Goal: Information Seeking & Learning: Learn about a topic

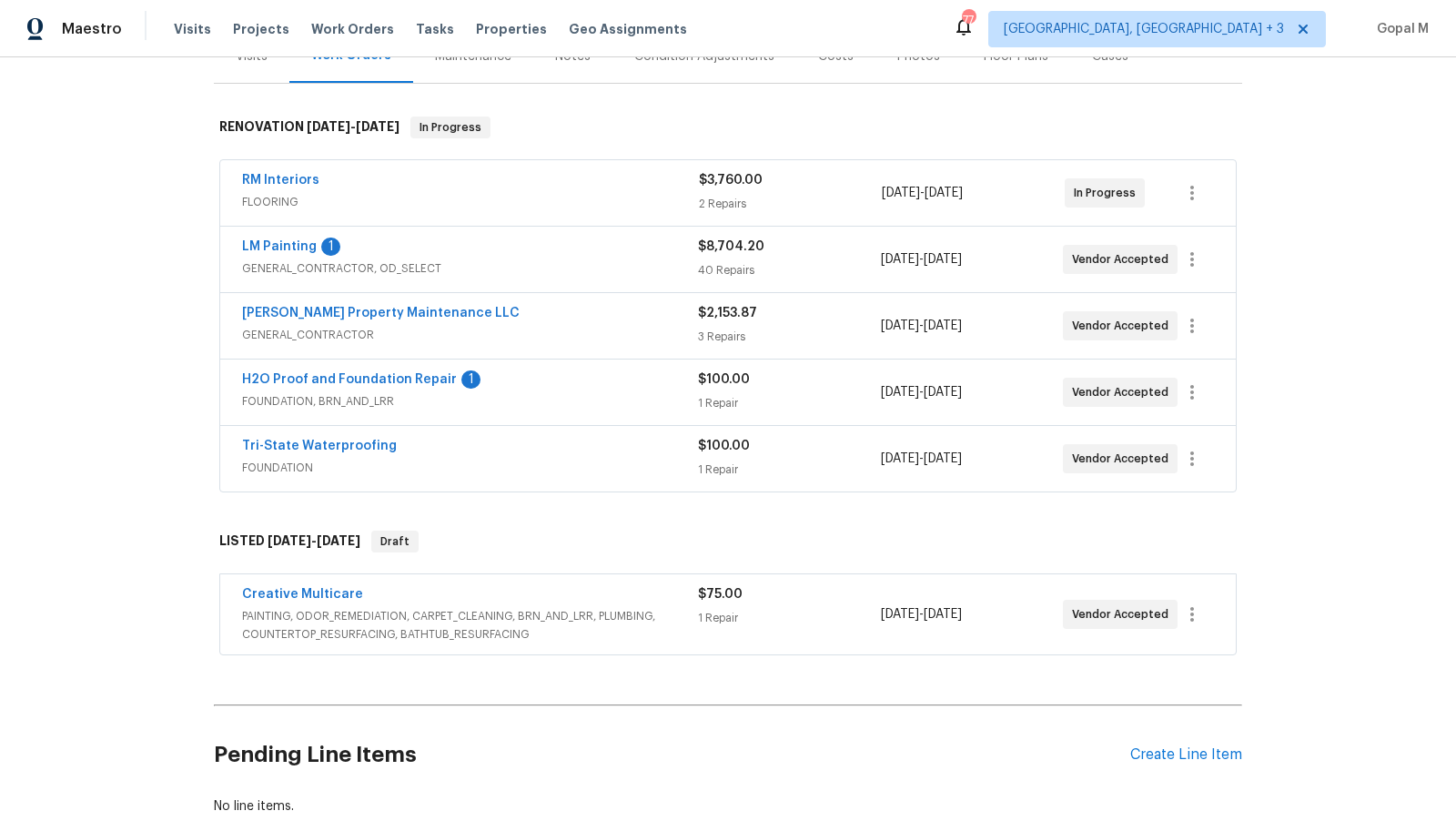
scroll to position [208, 0]
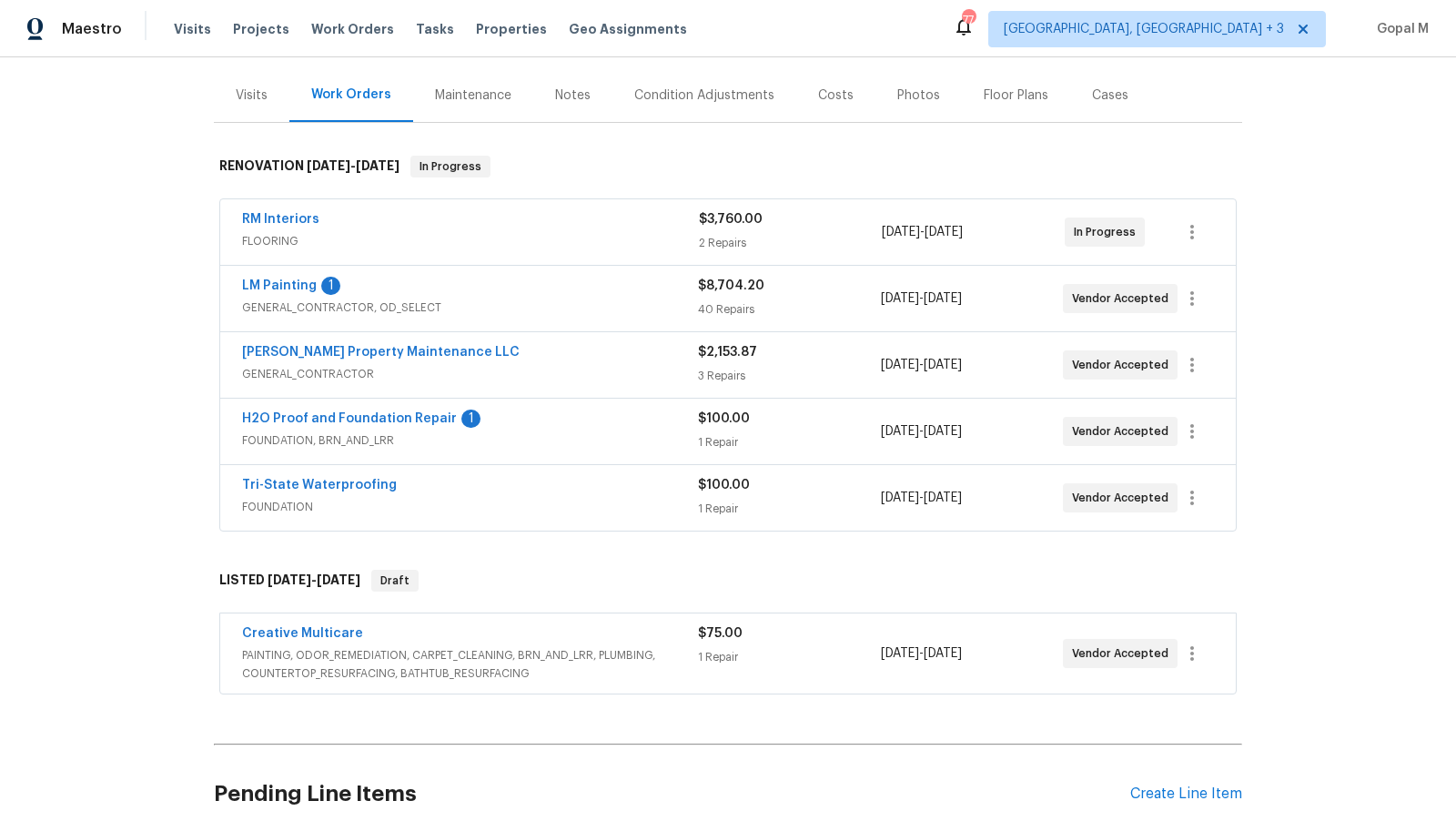
click at [603, 431] on span "FOUNDATION, BRN_AND_LRR" at bounding box center [469, 440] width 456 height 18
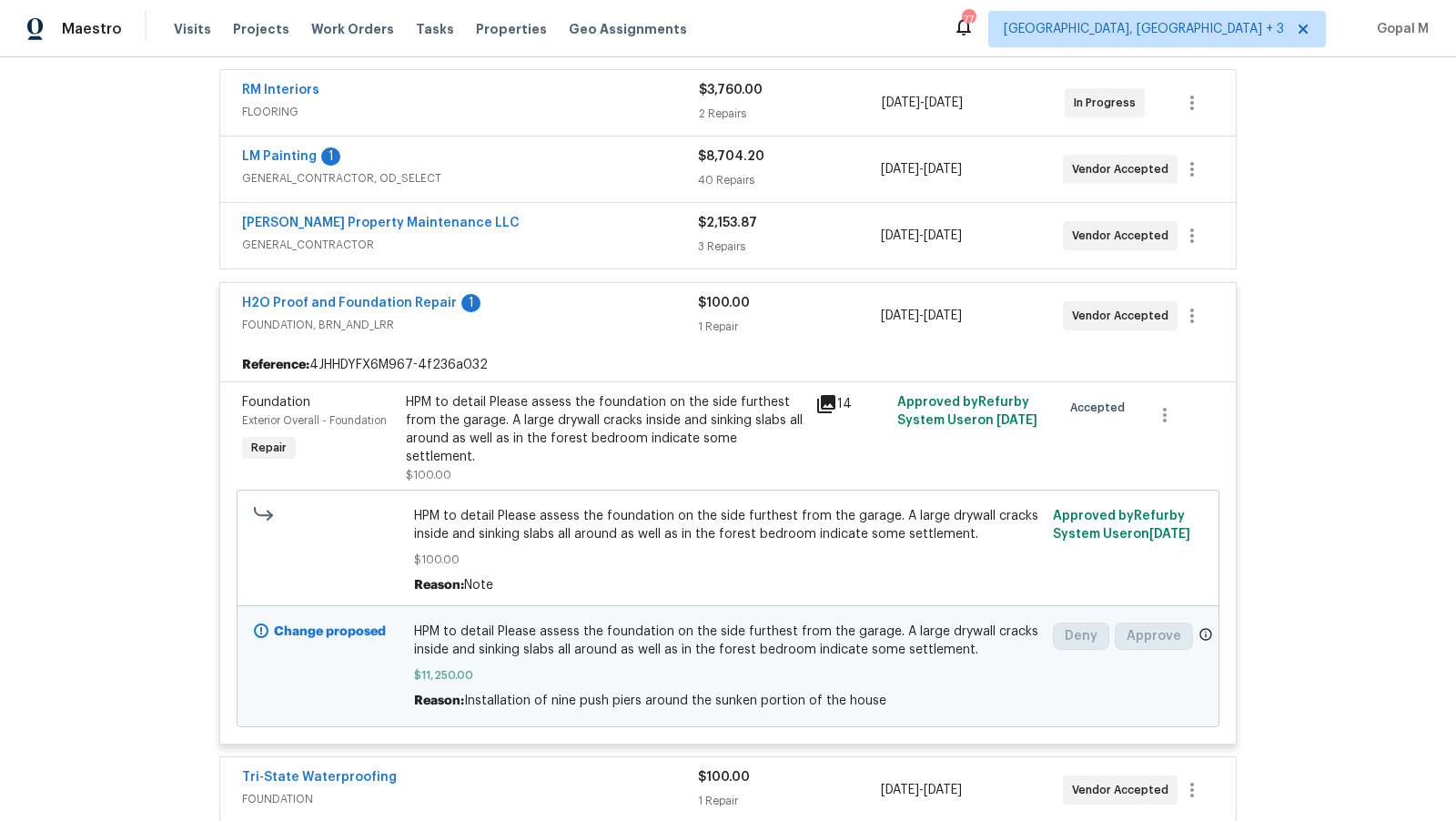
scroll to position [328, 0]
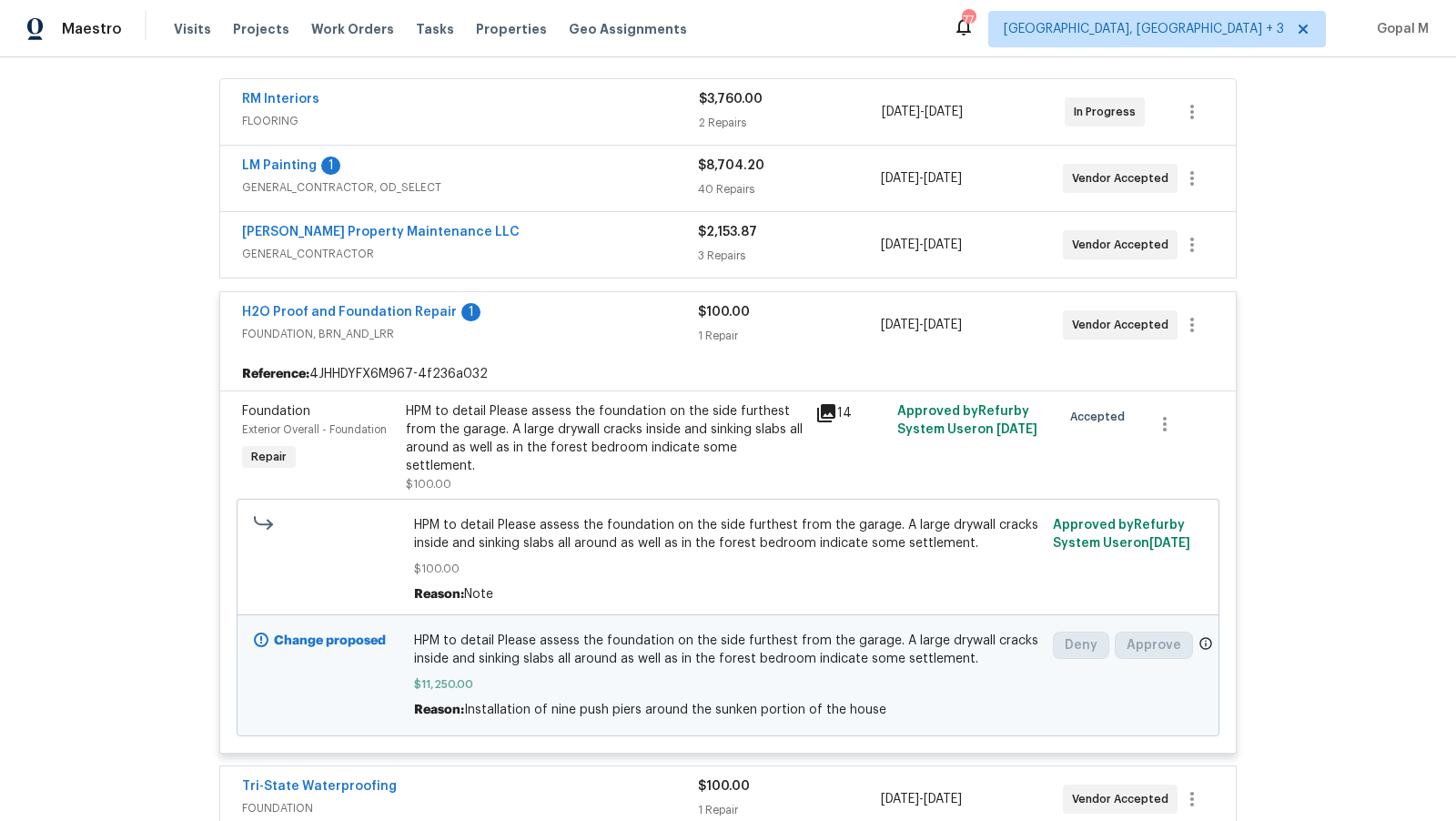
click at [582, 328] on span "FOUNDATION, BRN_AND_LRR" at bounding box center [469, 334] width 456 height 18
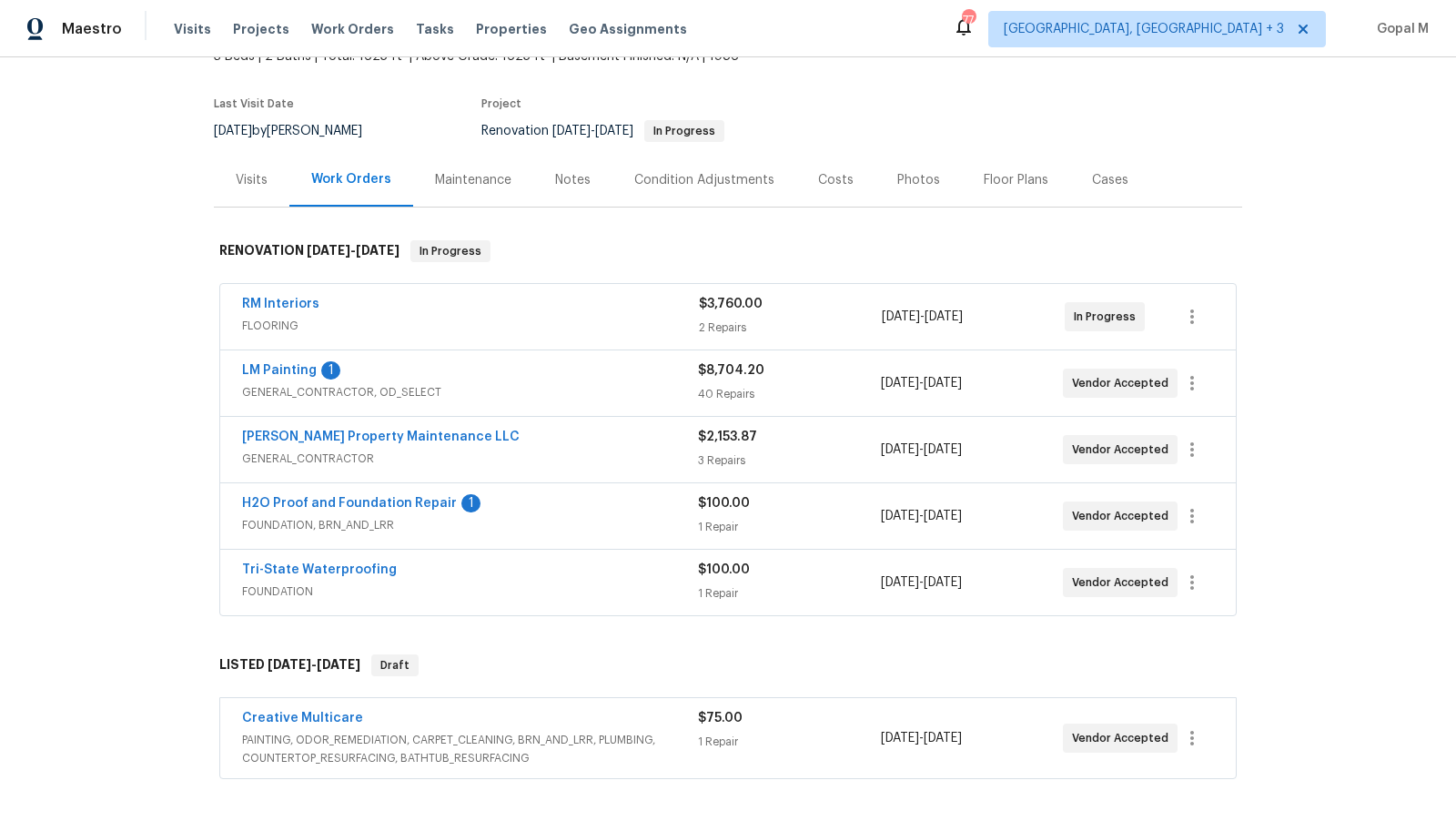
scroll to position [121, 0]
click at [623, 738] on span "PAINTING, ODOR_REMEDIATION, CARPET_CLEANING, BRN_AND_LRR, PLUMBING, COUNTERTOP_…" at bounding box center [469, 751] width 456 height 37
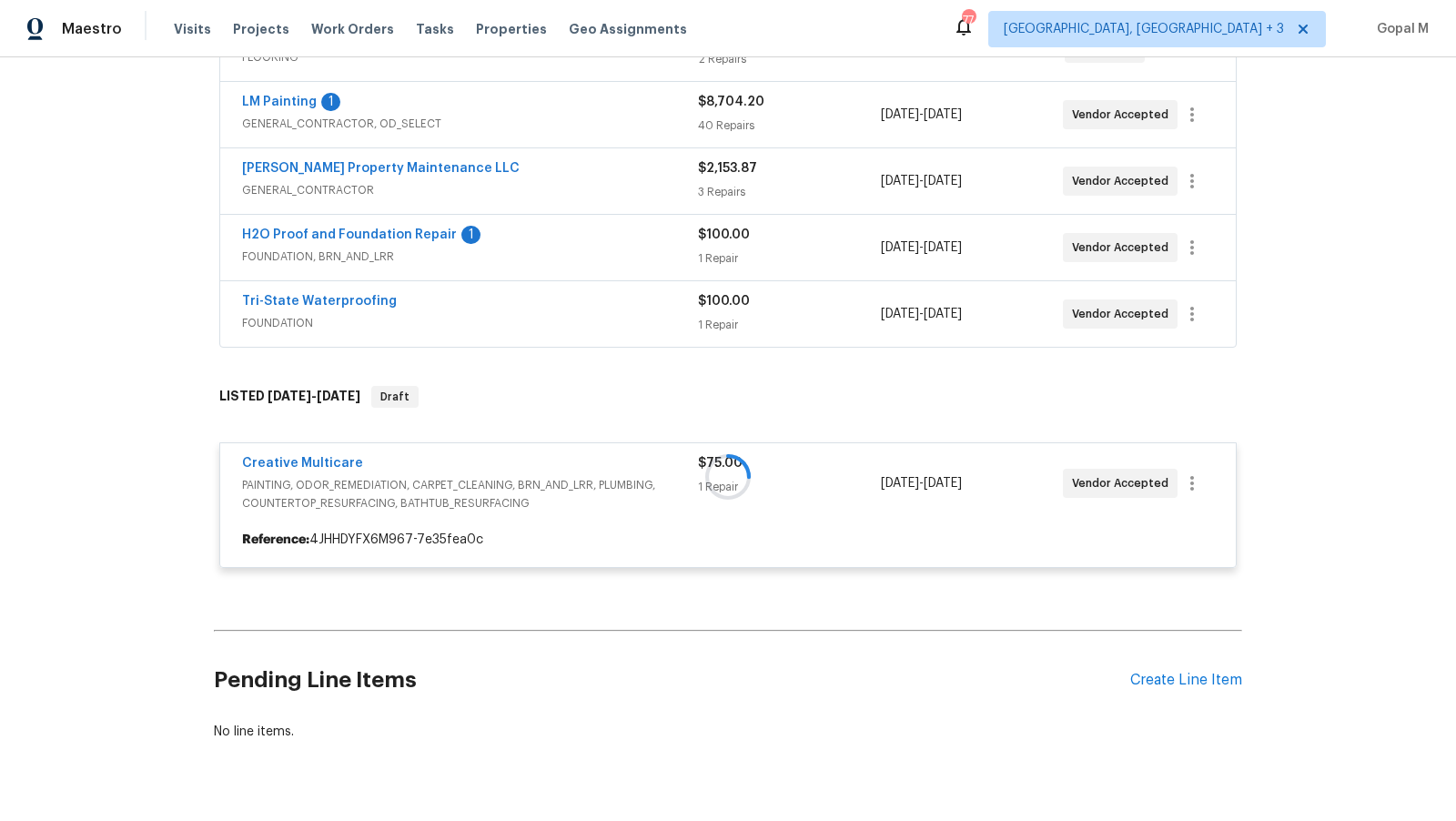
scroll to position [393, 0]
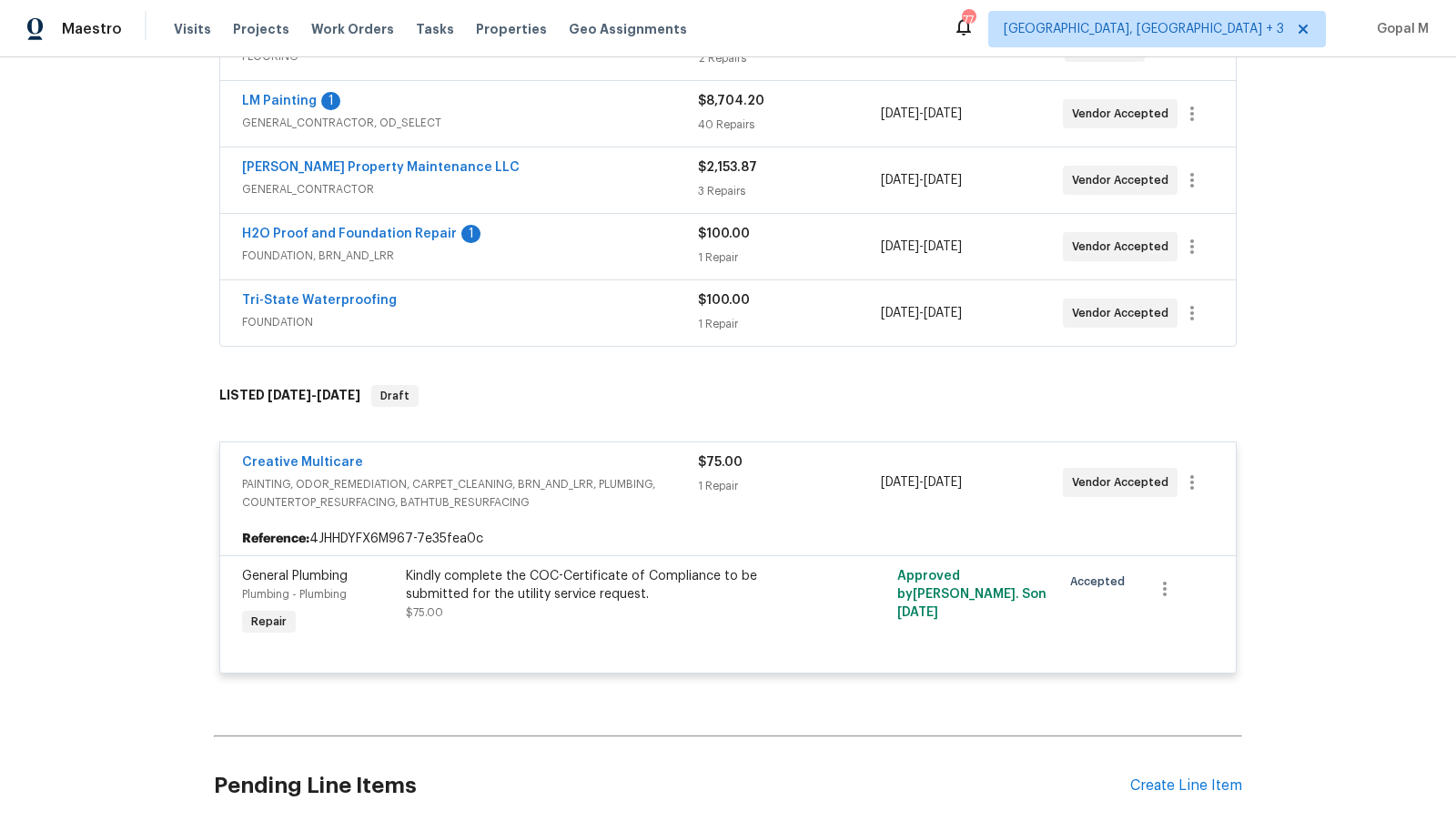
click at [601, 478] on span "PAINTING, ODOR_REMEDIATION, CARPET_CLEANING, BRN_AND_LRR, PLUMBING, COUNTERTOP_…" at bounding box center [469, 493] width 456 height 37
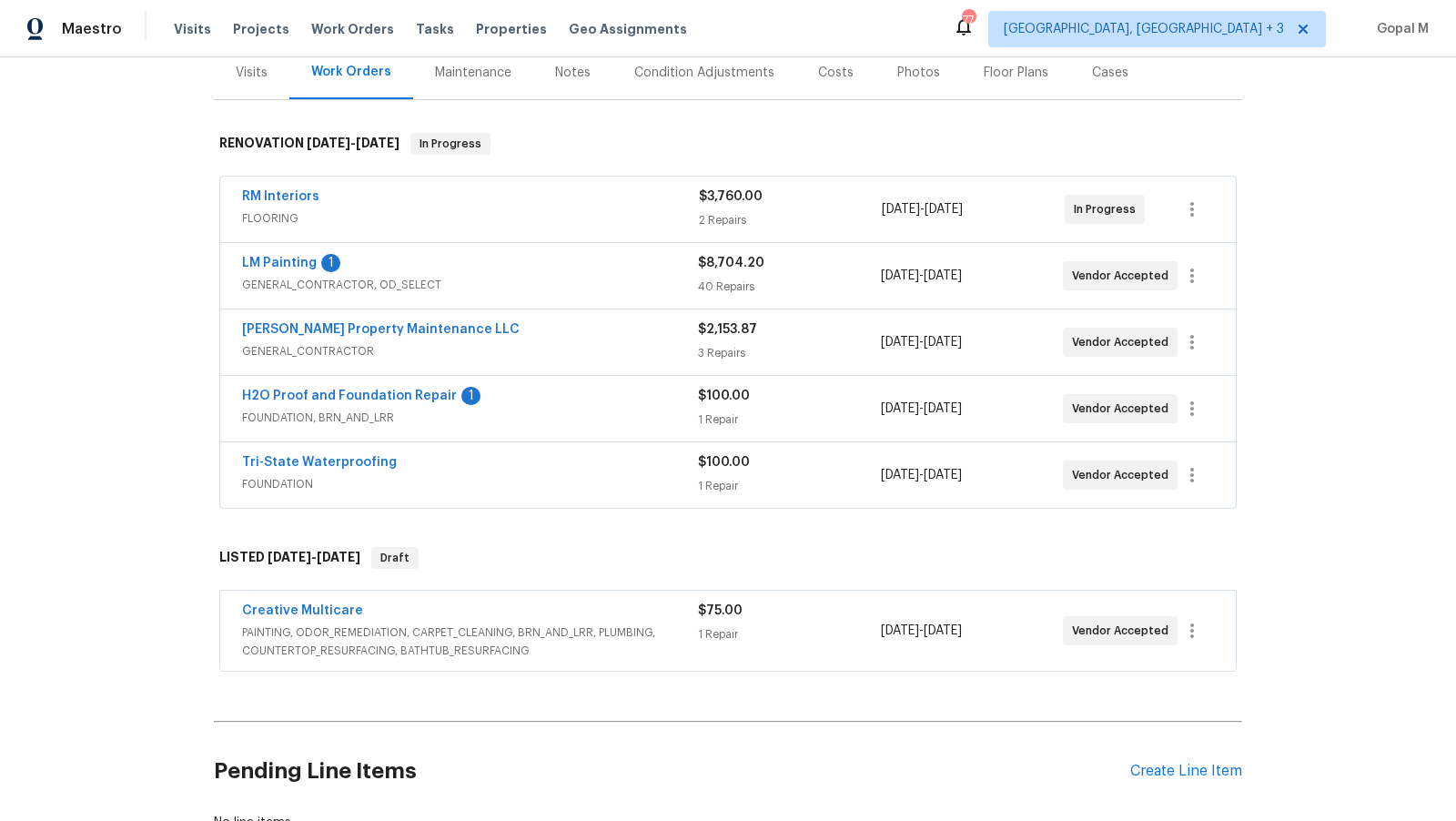
scroll to position [214, 0]
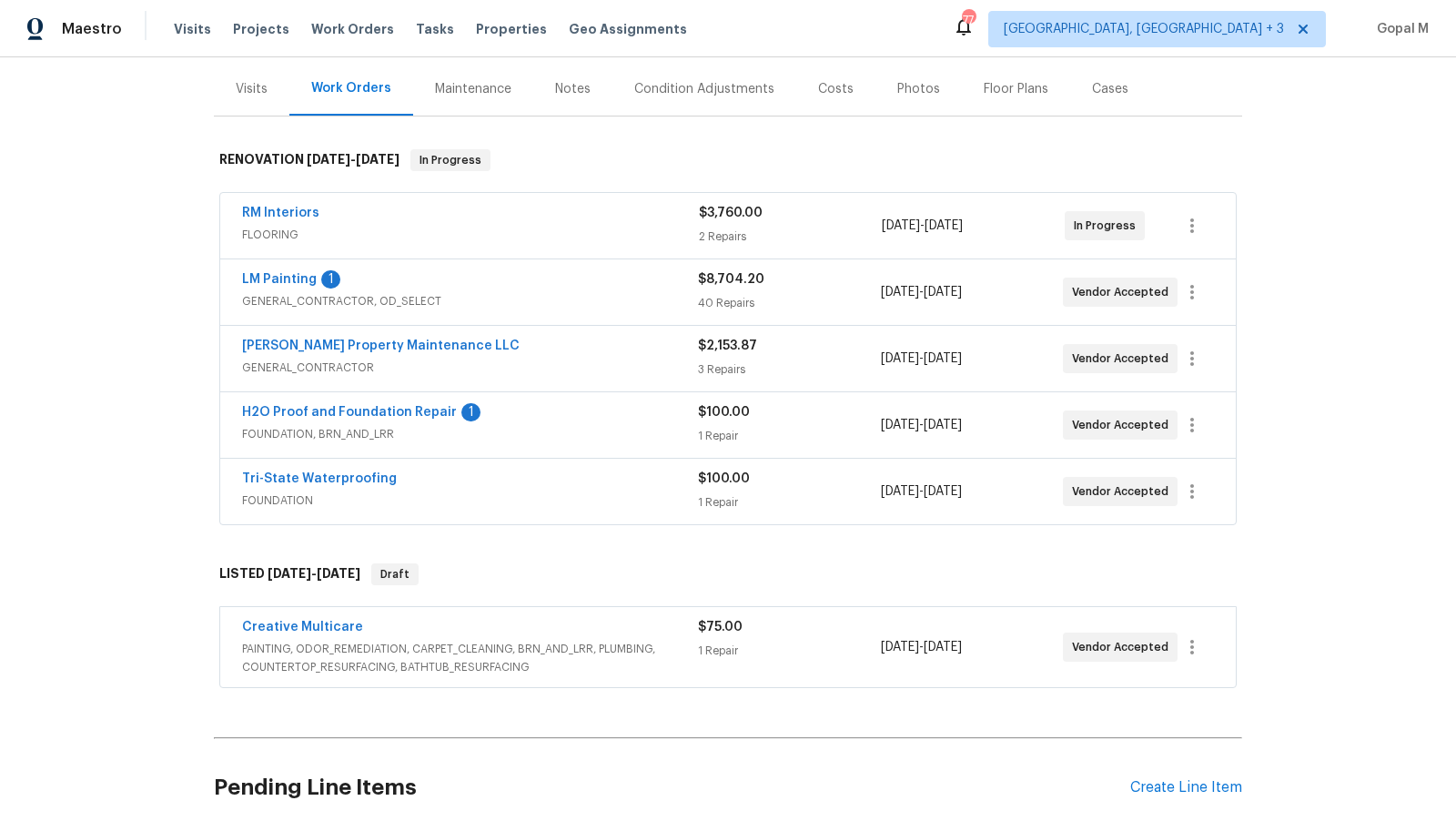
click at [601, 478] on div "Tri-State Waterproofing" at bounding box center [469, 481] width 456 height 22
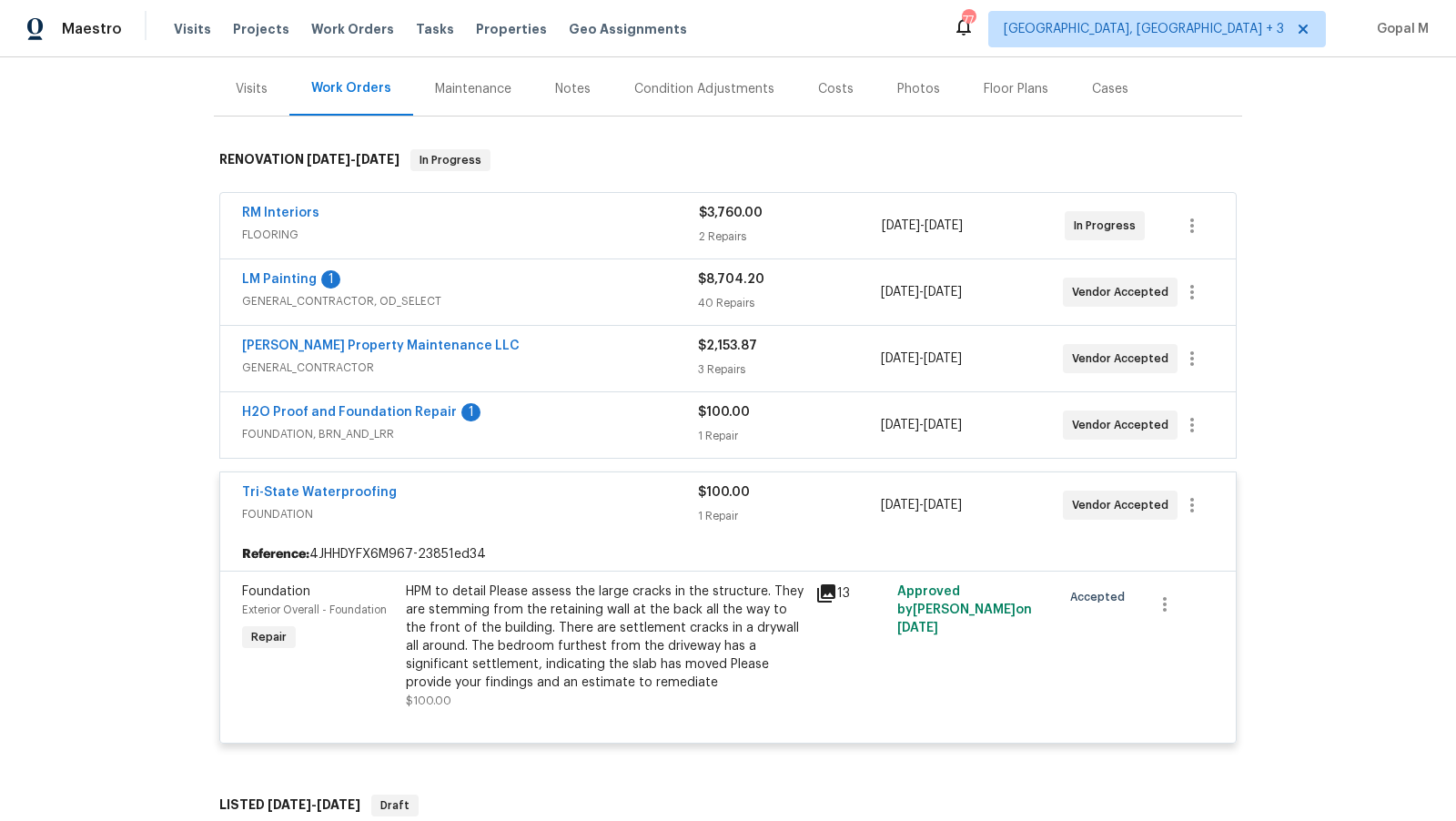
click at [601, 485] on div "Tri-State Waterproofing" at bounding box center [469, 494] width 456 height 22
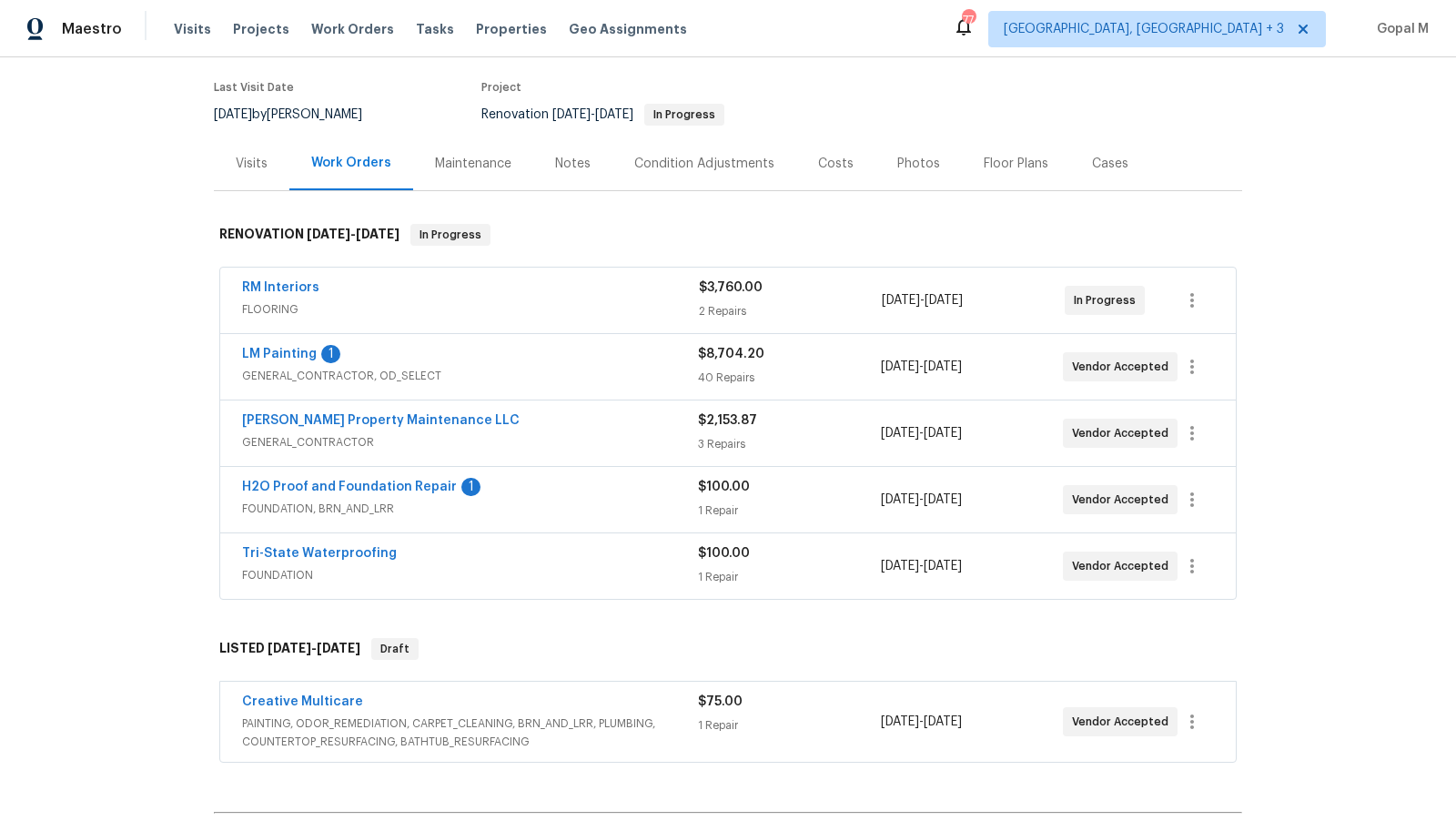
scroll to position [138, 0]
click at [601, 485] on div "H2O Proof and Foundation Repair 1" at bounding box center [469, 490] width 456 height 22
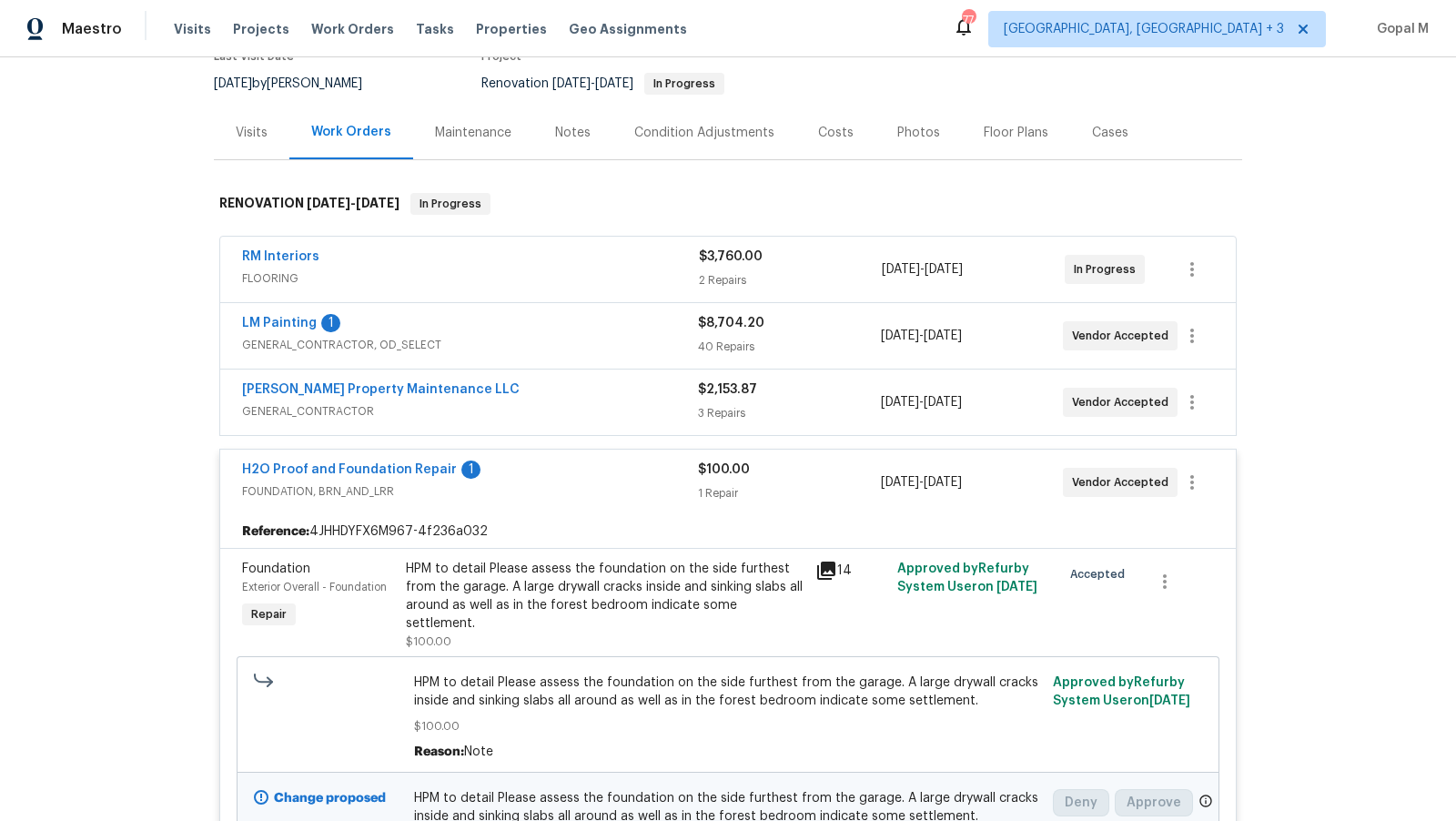
click at [601, 485] on span "FOUNDATION, BRN_AND_LRR" at bounding box center [469, 492] width 456 height 18
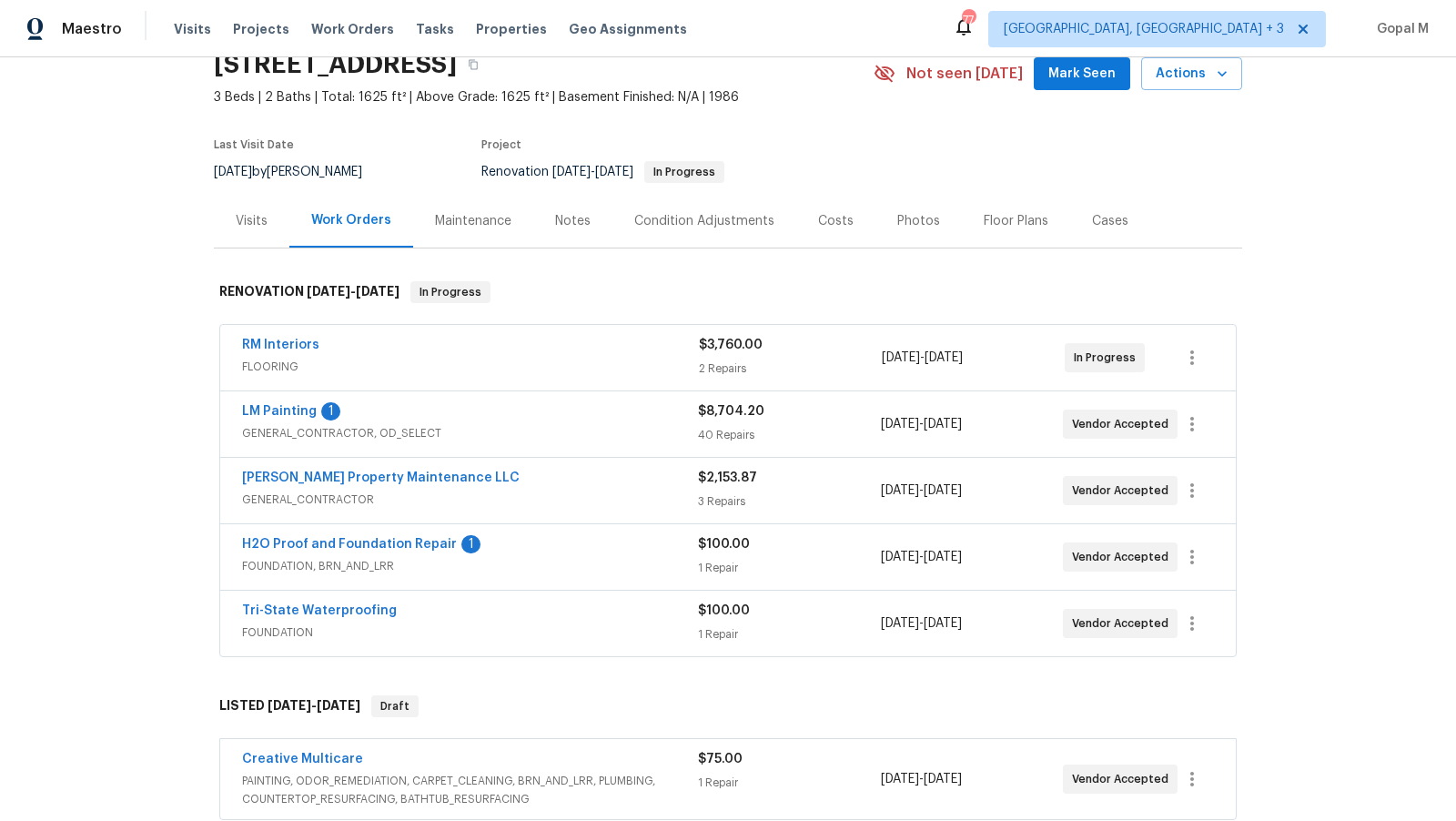
scroll to position [78, 0]
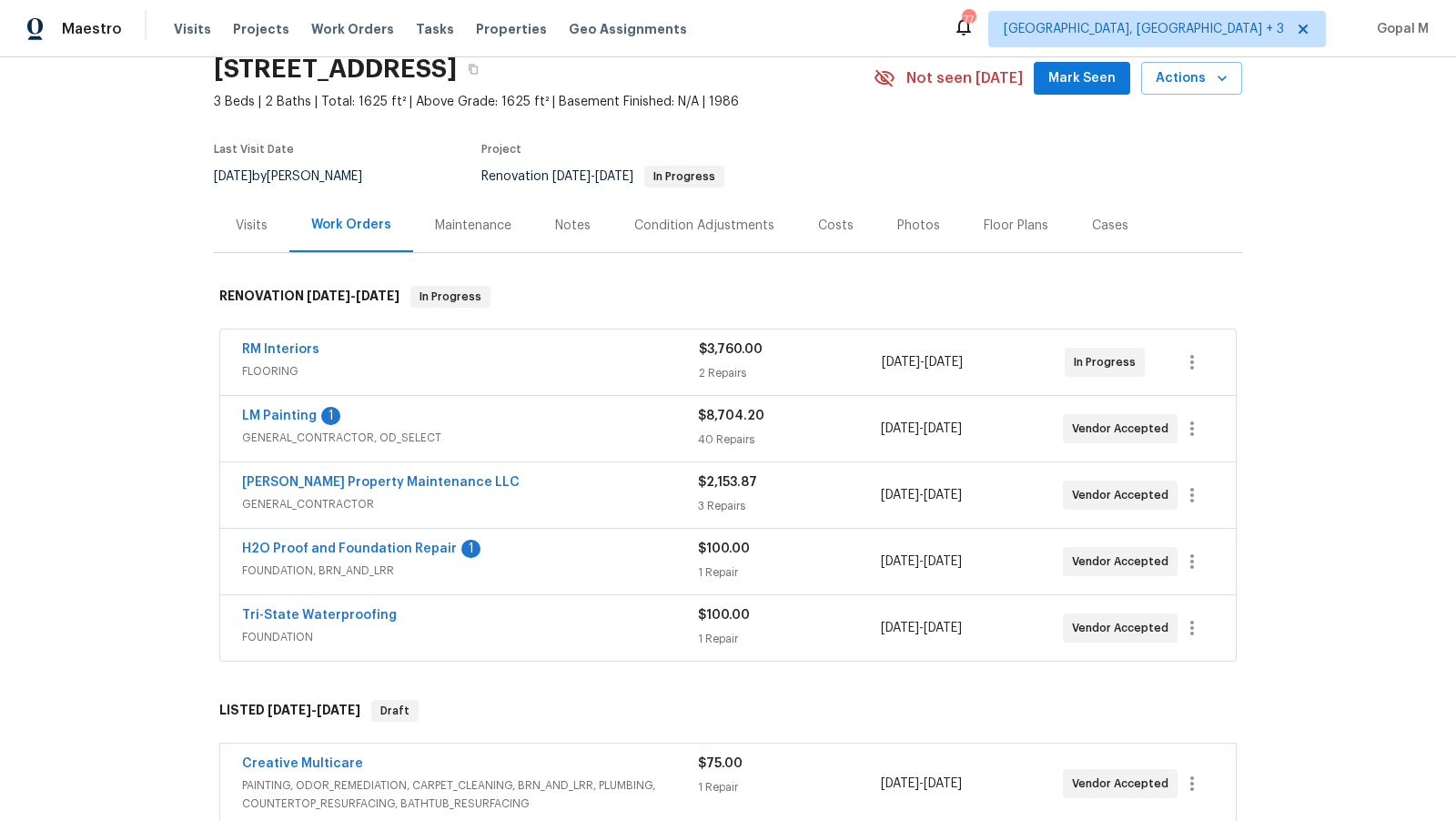
click at [601, 485] on div "[PERSON_NAME] Property Maintenance LLC" at bounding box center [469, 484] width 456 height 22
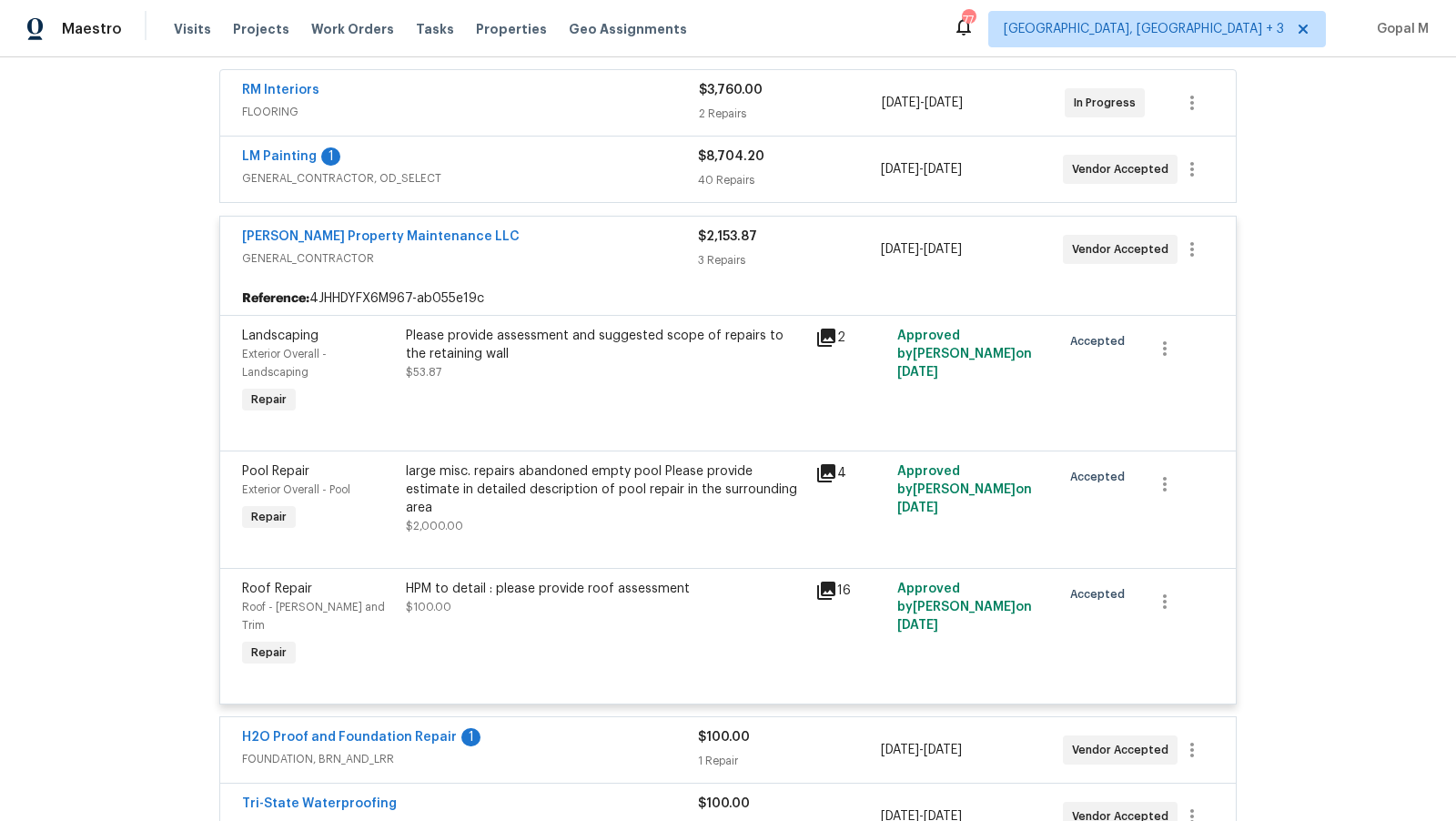
scroll to position [343, 0]
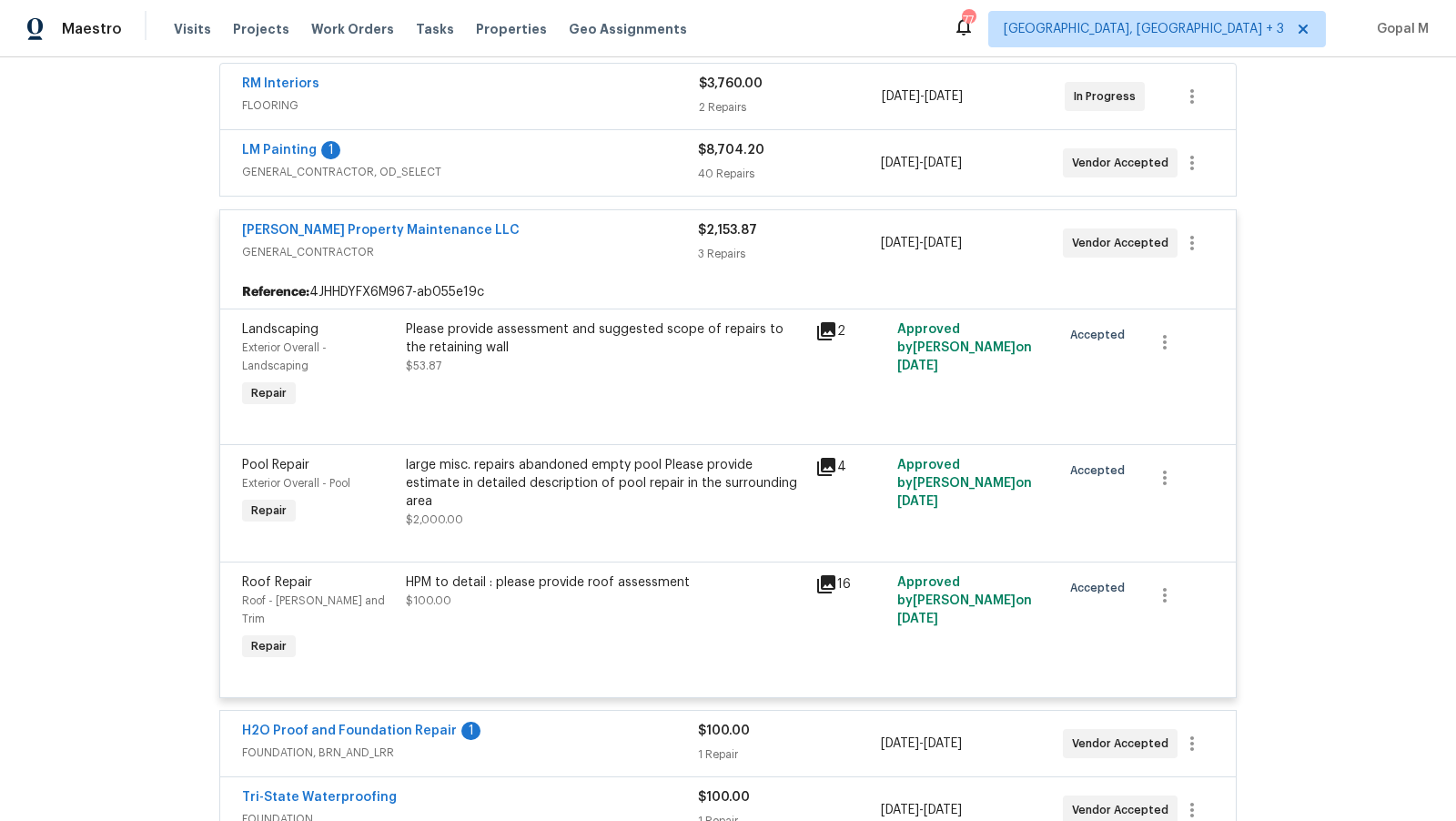
click at [601, 485] on div "large misc. repairs abandoned empty pool Please provide estimate in detailed de…" at bounding box center [604, 483] width 398 height 55
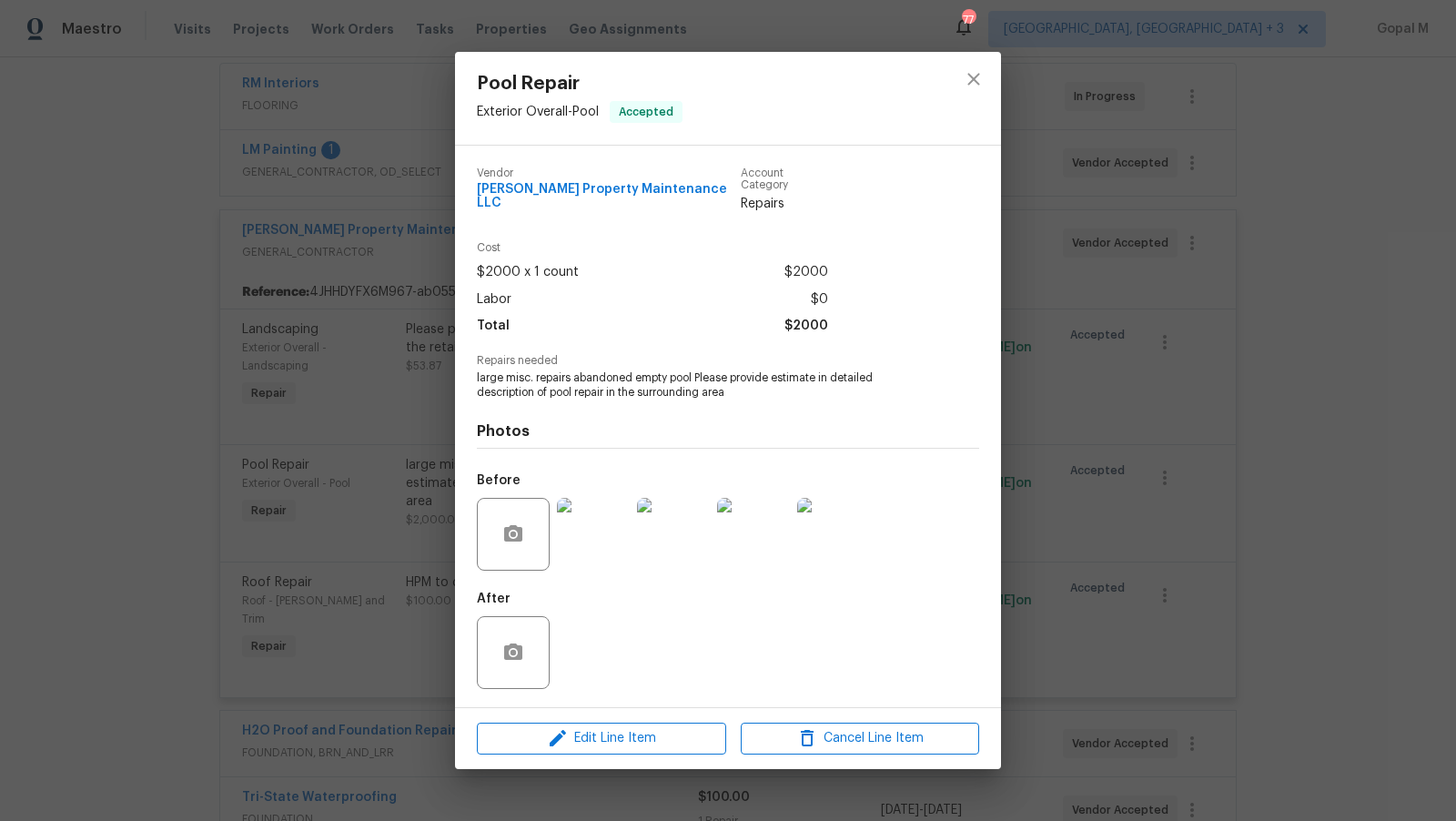
click at [607, 535] on img at bounding box center [593, 535] width 73 height 73
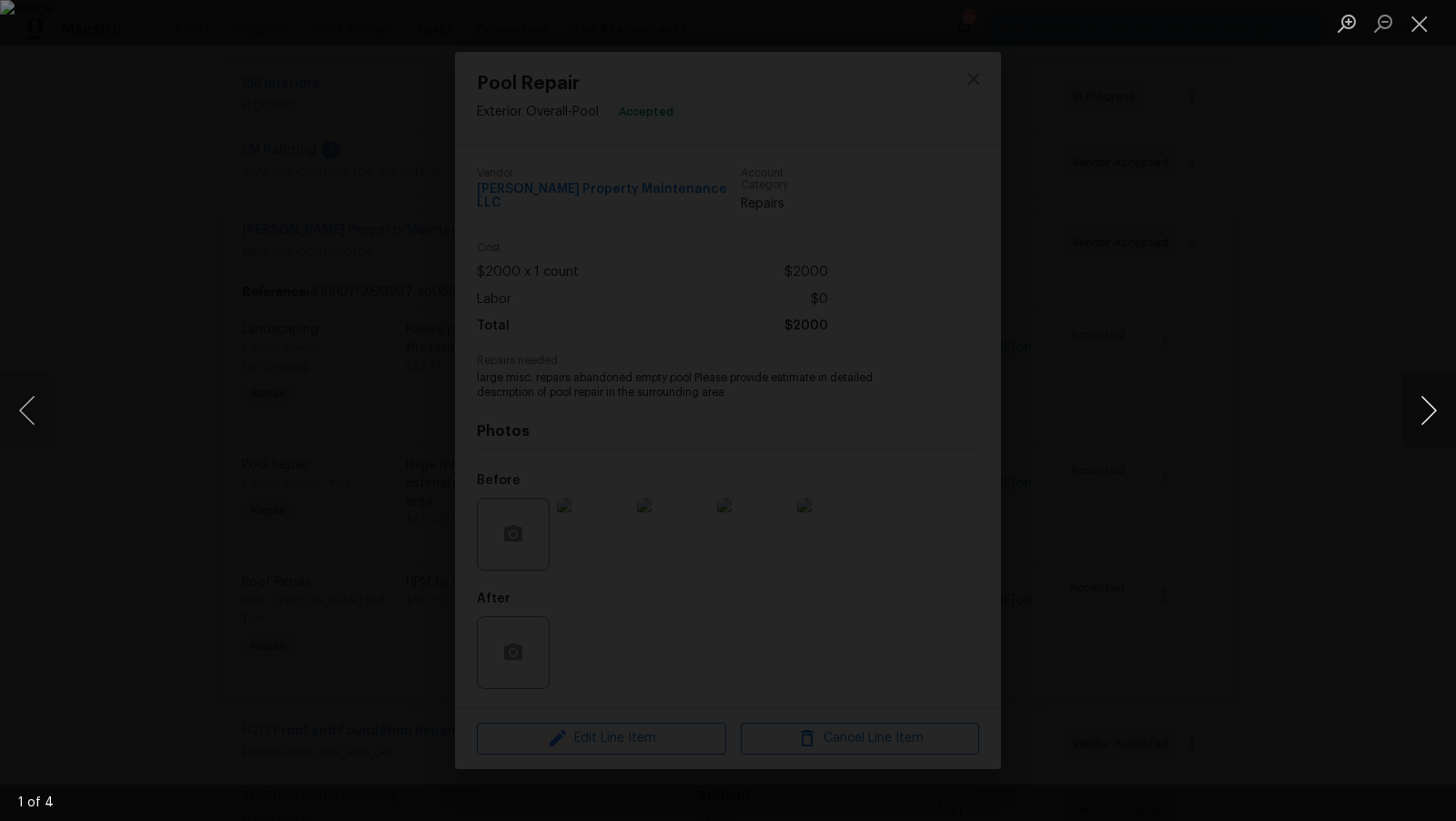
click at [1310, 416] on button "Next image" at bounding box center [1429, 411] width 55 height 73
click at [1310, 22] on button "Close lightbox" at bounding box center [1419, 23] width 37 height 32
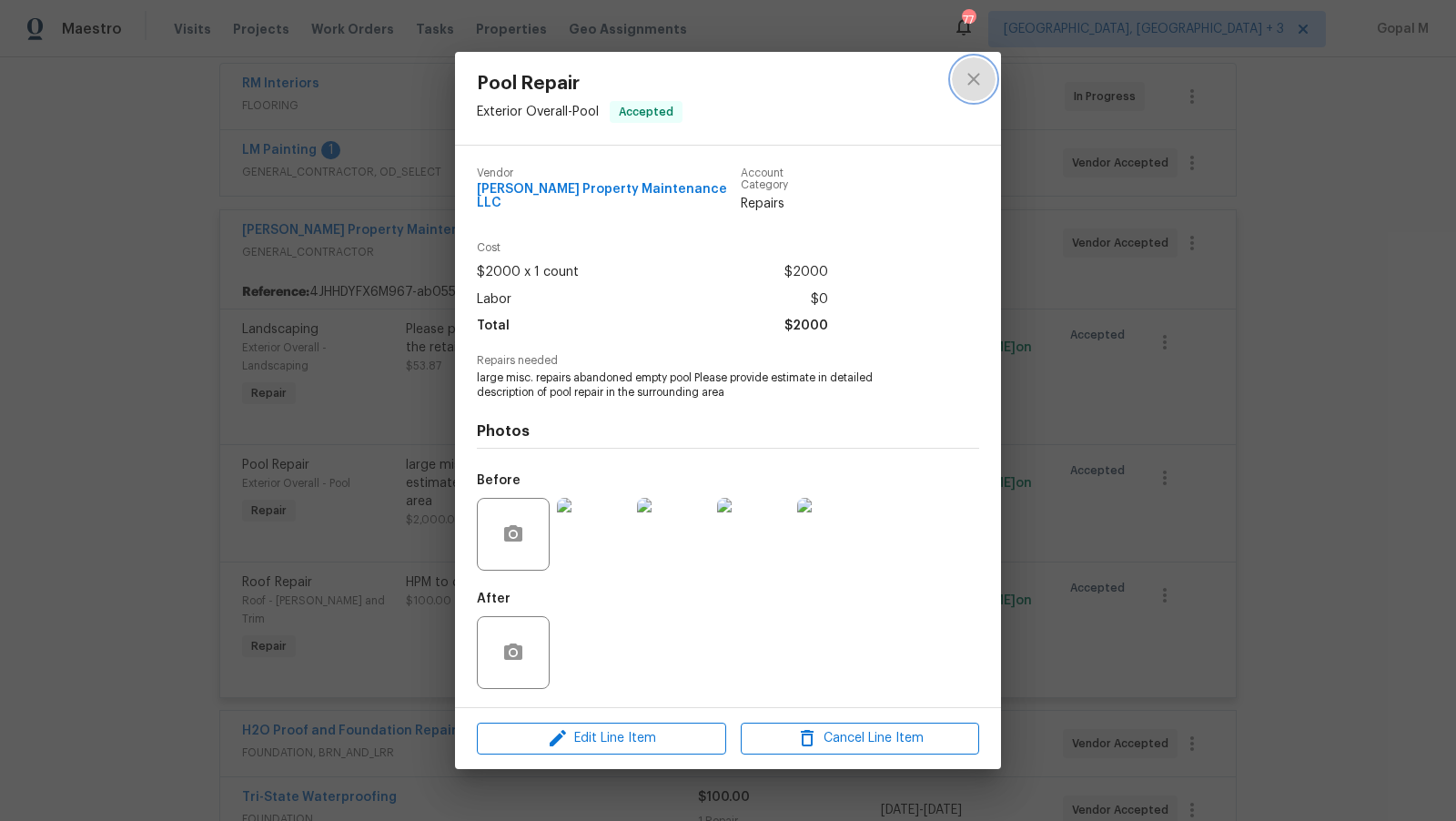
click at [965, 87] on icon "close" at bounding box center [974, 80] width 22 height 22
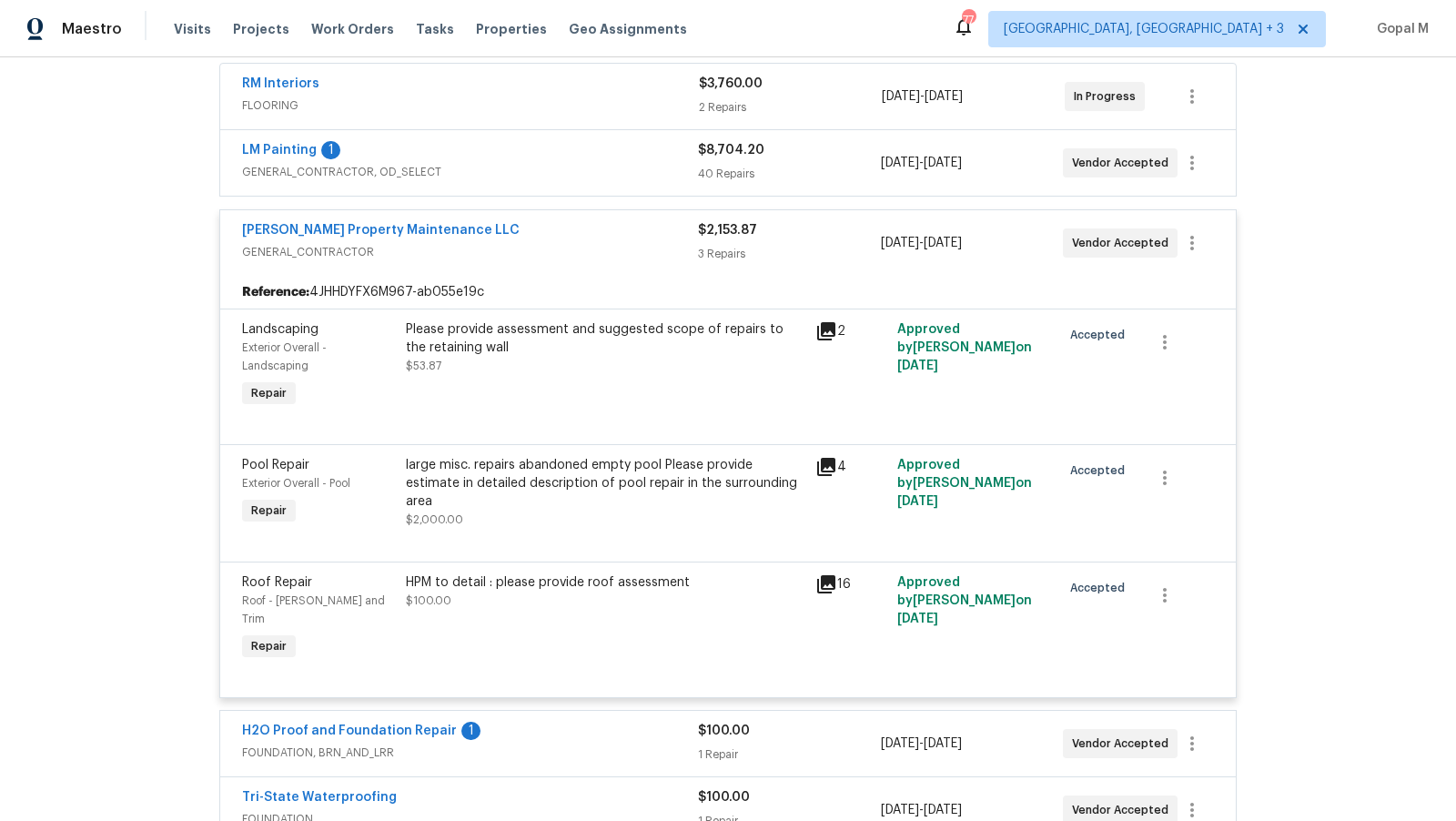
click at [614, 248] on span "GENERAL_CONTRACTOR" at bounding box center [469, 252] width 456 height 18
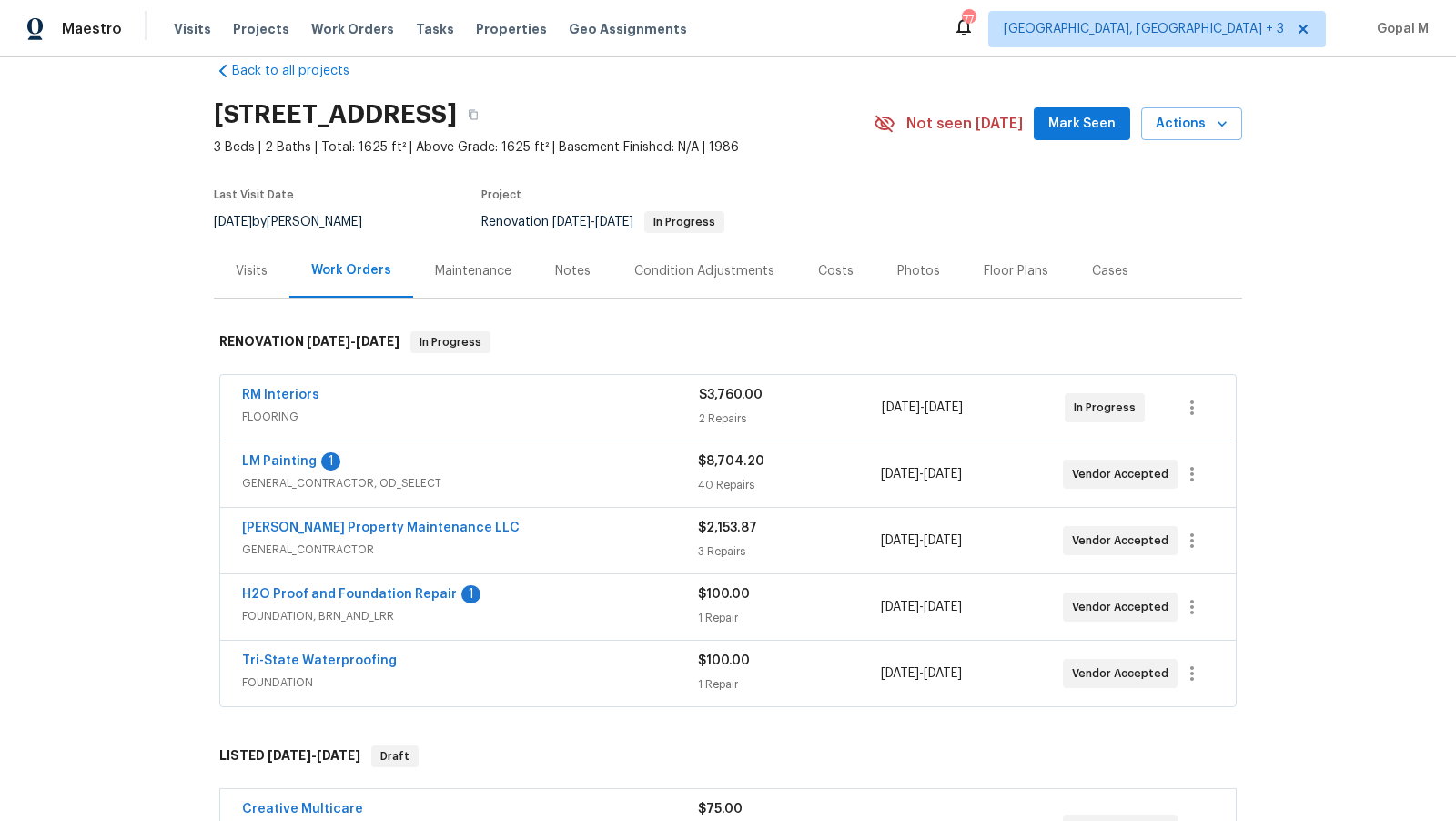
scroll to position [0, 0]
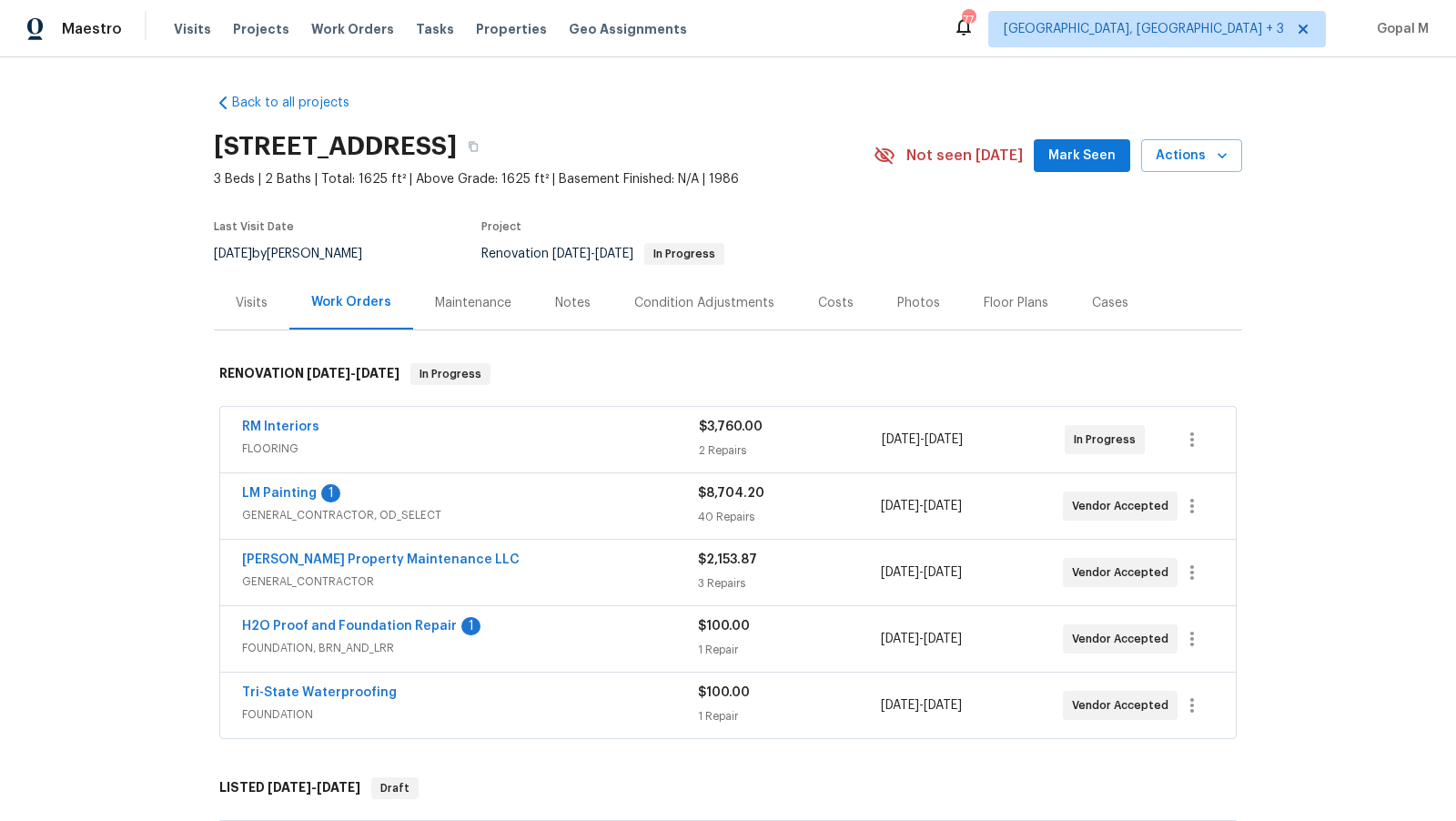
click at [525, 518] on span "GENERAL_CONTRACTOR, OD_SELECT" at bounding box center [469, 515] width 456 height 18
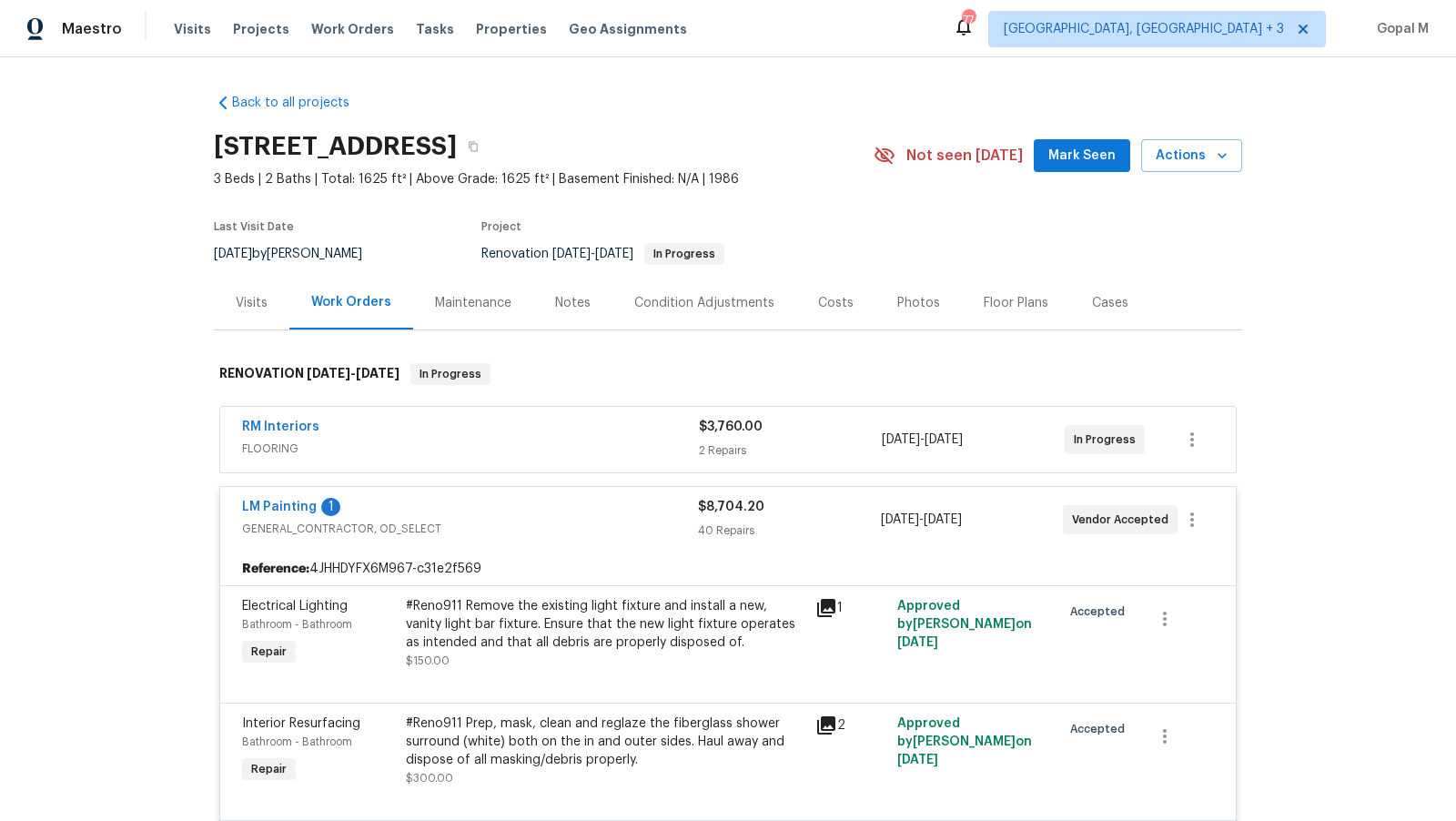
click at [525, 520] on span "GENERAL_CONTRACTOR, OD_SELECT" at bounding box center [469, 529] width 456 height 18
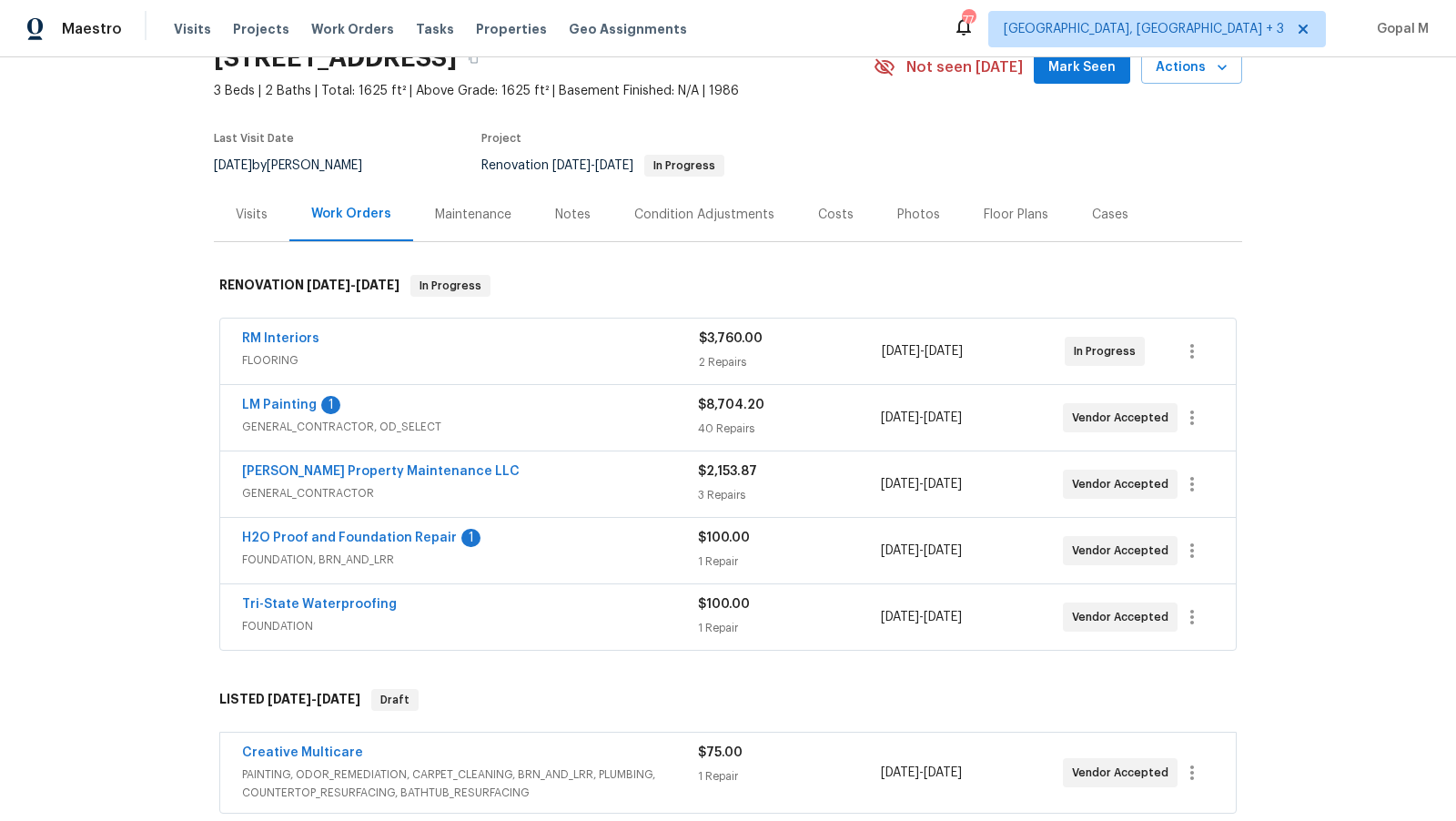
scroll to position [89, 0]
click at [545, 483] on span "GENERAL_CONTRACTOR" at bounding box center [469, 492] width 456 height 18
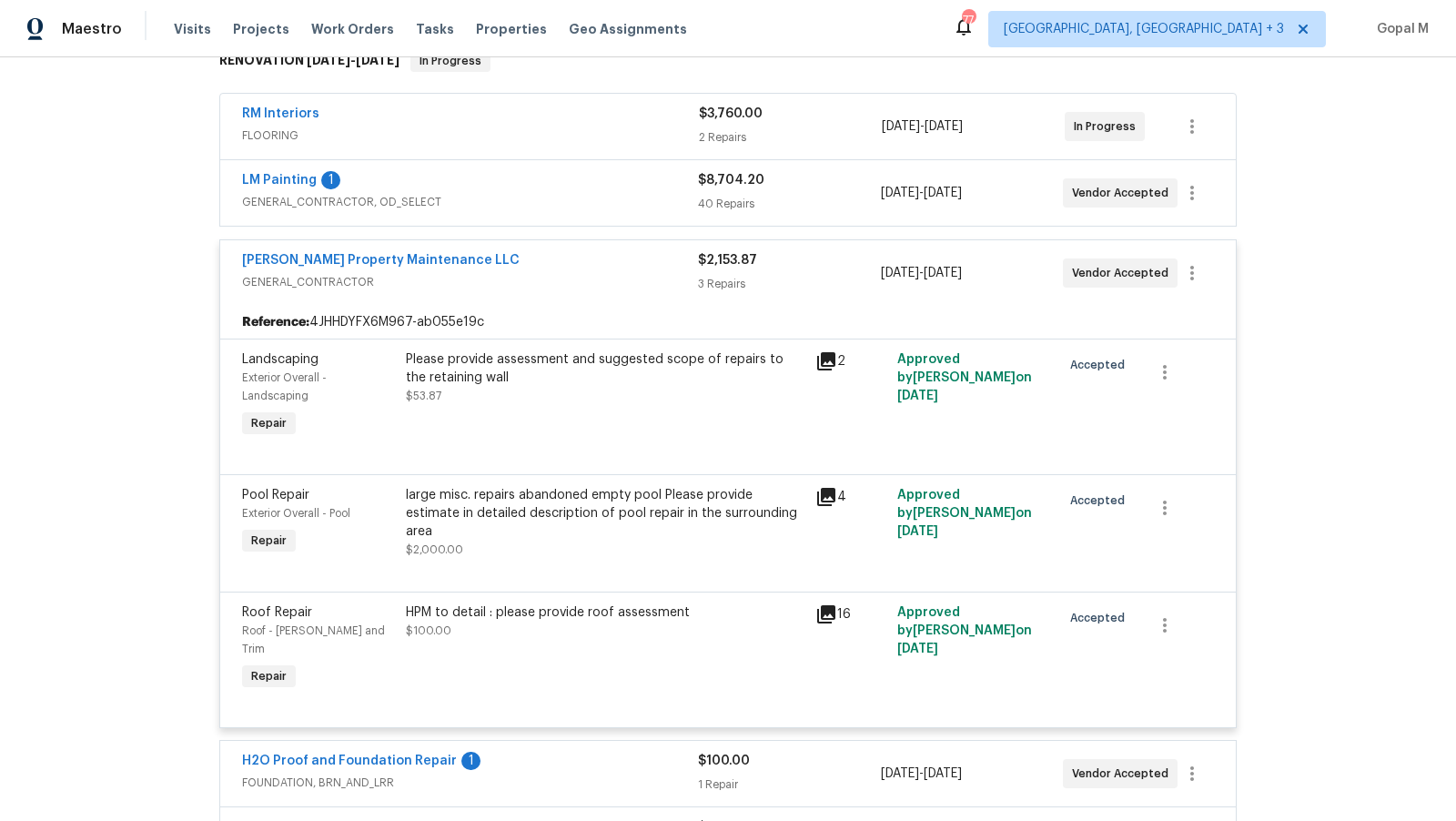
scroll to position [314, 0]
click at [603, 526] on div "large misc. repairs abandoned empty pool Please provide estimate in detailed de…" at bounding box center [604, 522] width 398 height 73
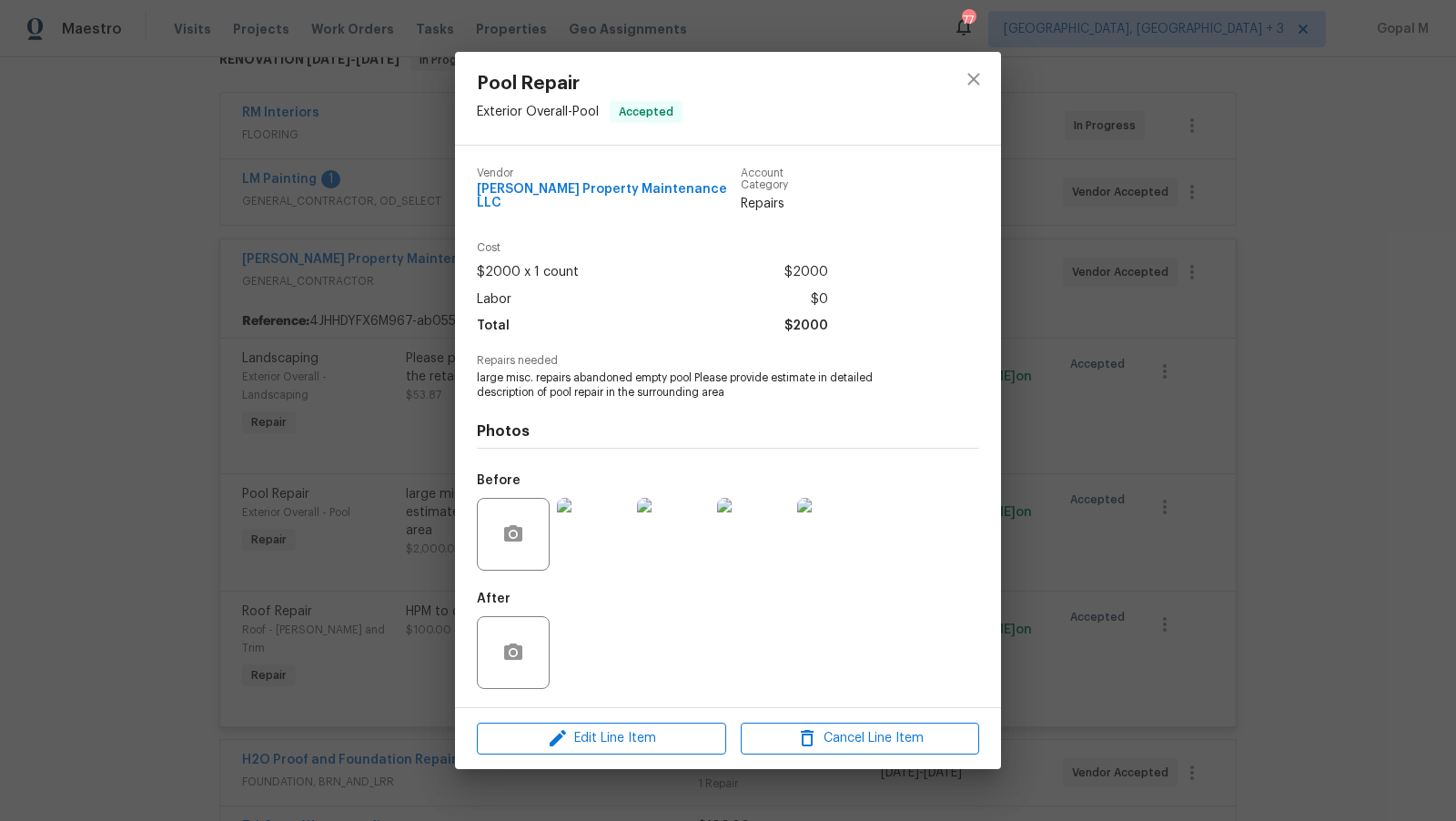
click at [369, 544] on div "Pool Repair Exterior Overall - Pool Accepted Vendor [PERSON_NAME] Property Main…" at bounding box center [728, 410] width 1456 height 821
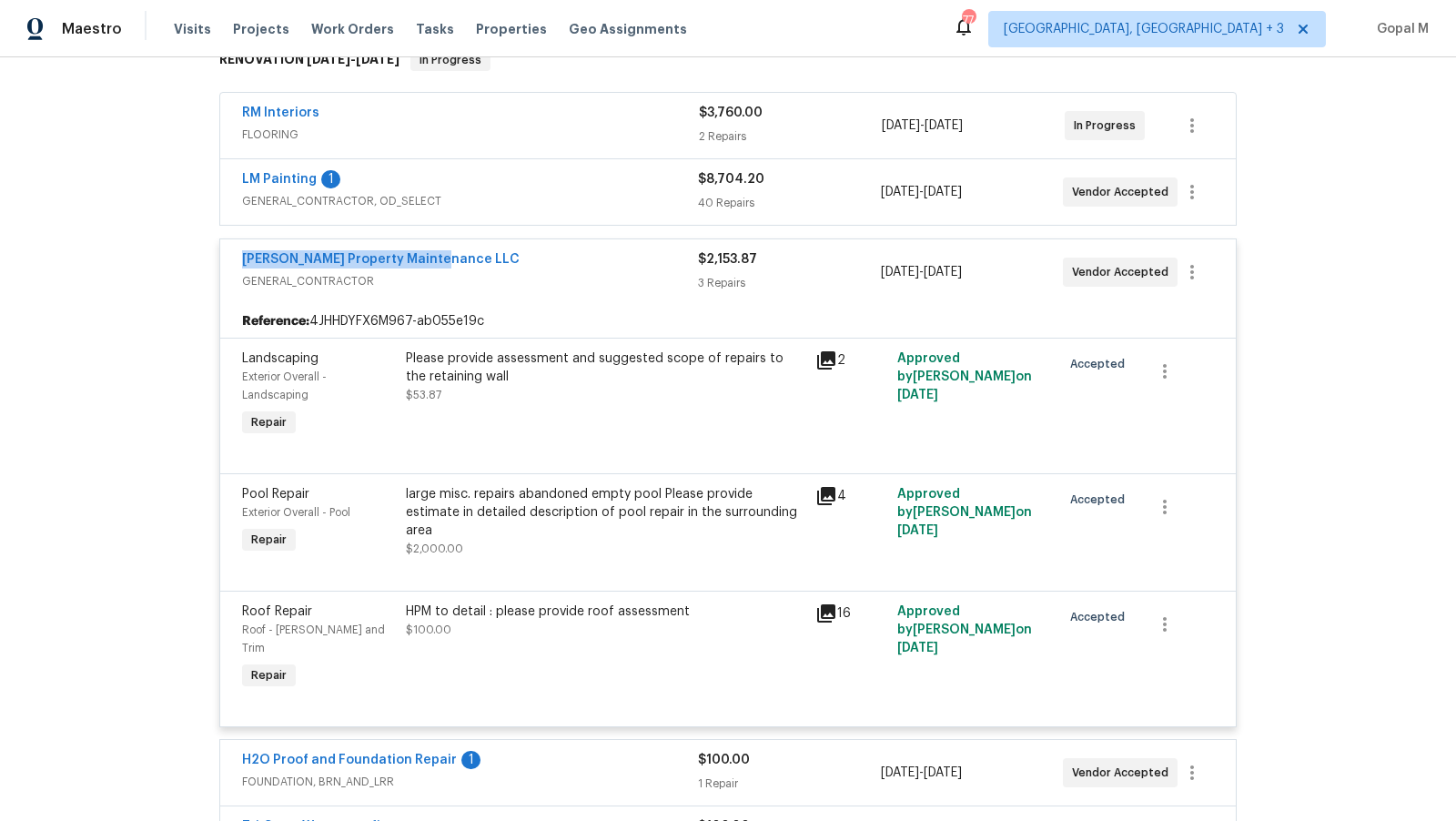
drag, startPoint x: 238, startPoint y: 261, endPoint x: 453, endPoint y: 260, distance: 215.0
click at [453, 260] on div "[PERSON_NAME] Property Maintenance LLC GENERAL_CONTRACTOR $2,153.87 3 Repairs […" at bounding box center [728, 272] width 1016 height 66
copy link "[PERSON_NAME] Property Maintenance LLC"
click at [710, 525] on div "large misc. repairs abandoned empty pool Please provide estimate in detailed de…" at bounding box center [604, 522] width 398 height 73
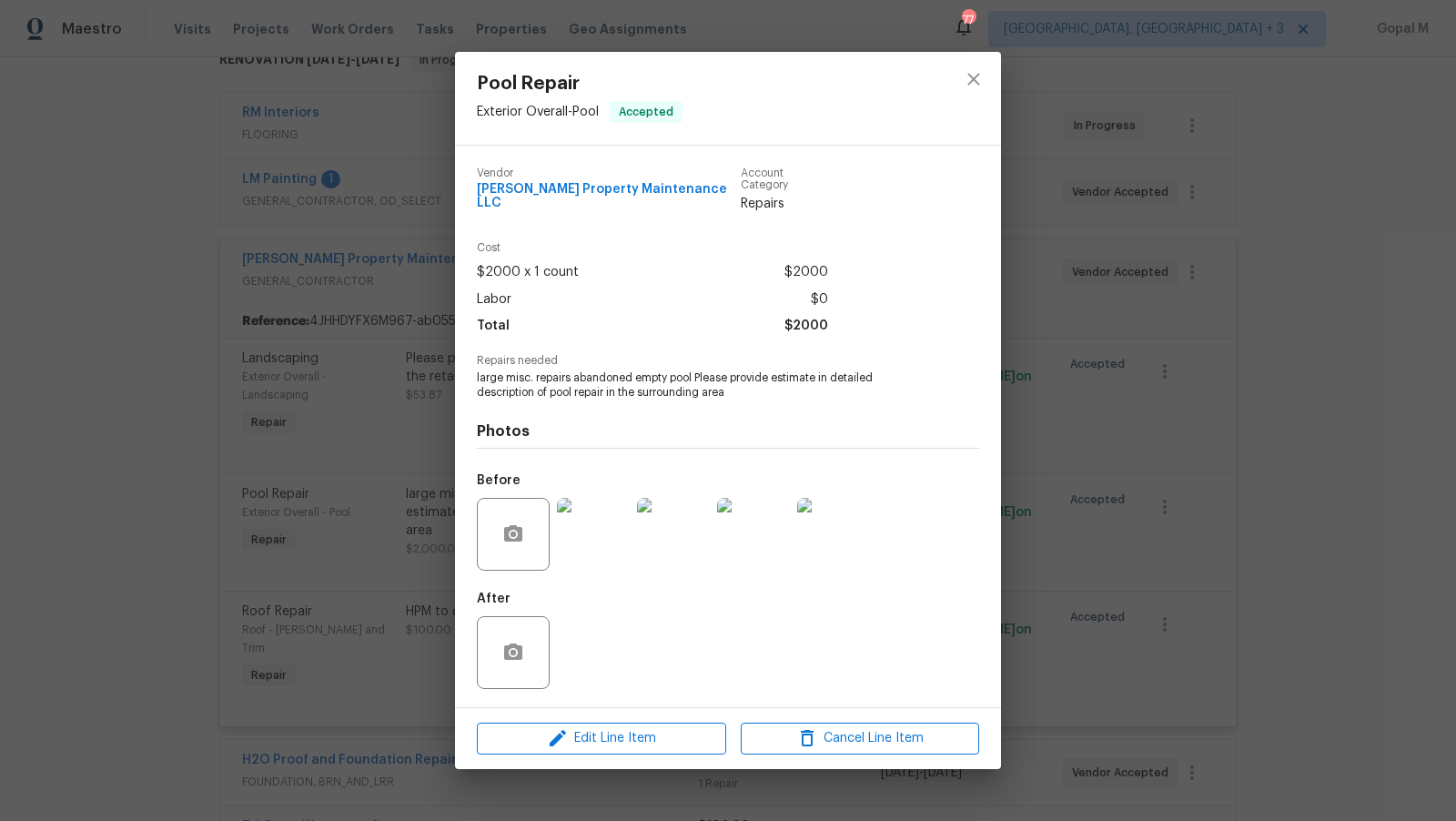
click at [1248, 471] on div "Pool Repair Exterior Overall - Pool Accepted Vendor [PERSON_NAME] Property Main…" at bounding box center [728, 410] width 1456 height 821
